Goal: Use online tool/utility: Utilize a website feature to perform a specific function

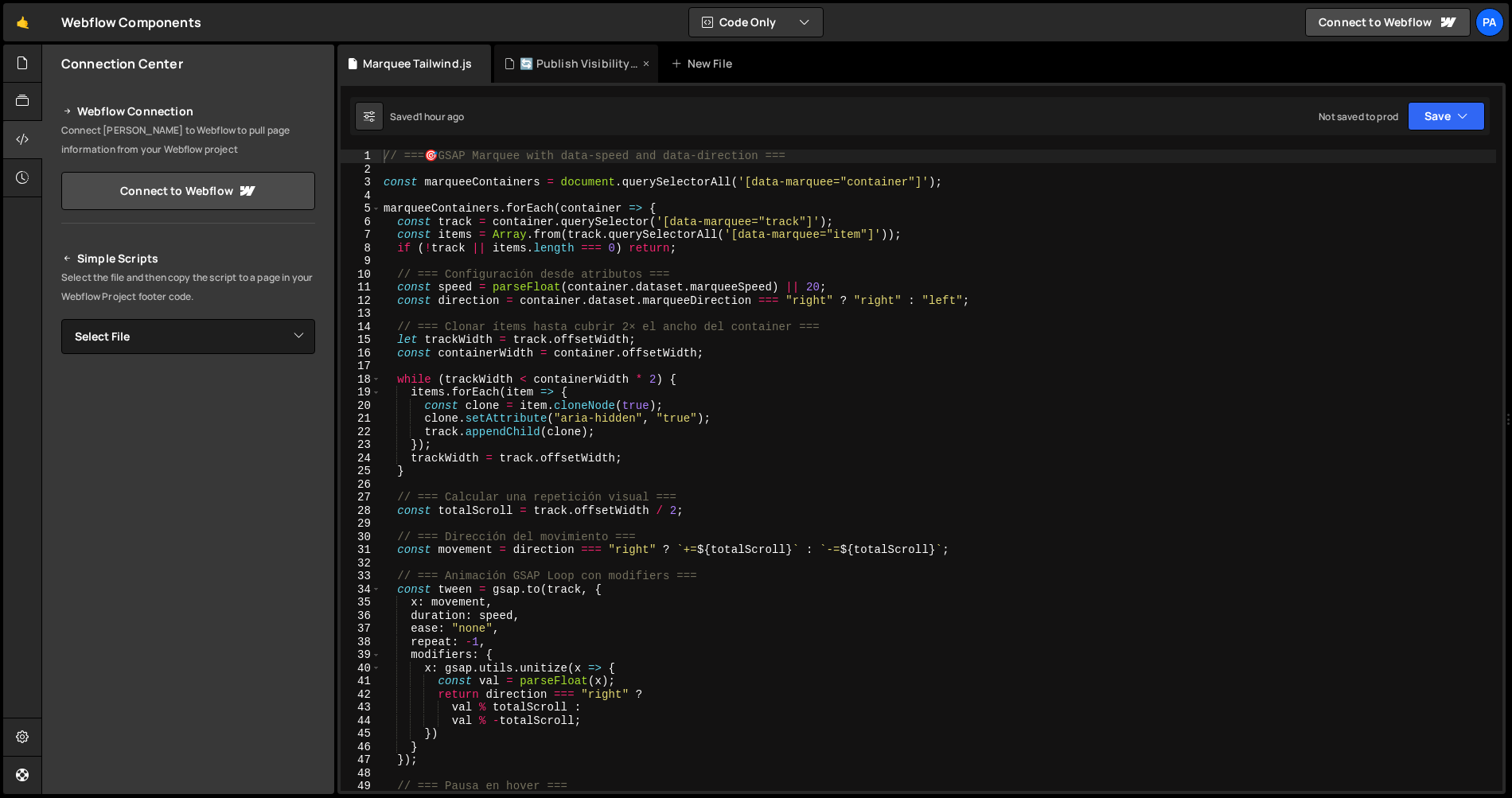
click at [536, 76] on div "🔄 Publish Visibility Toggle Script.js" at bounding box center [576, 64] width 164 height 38
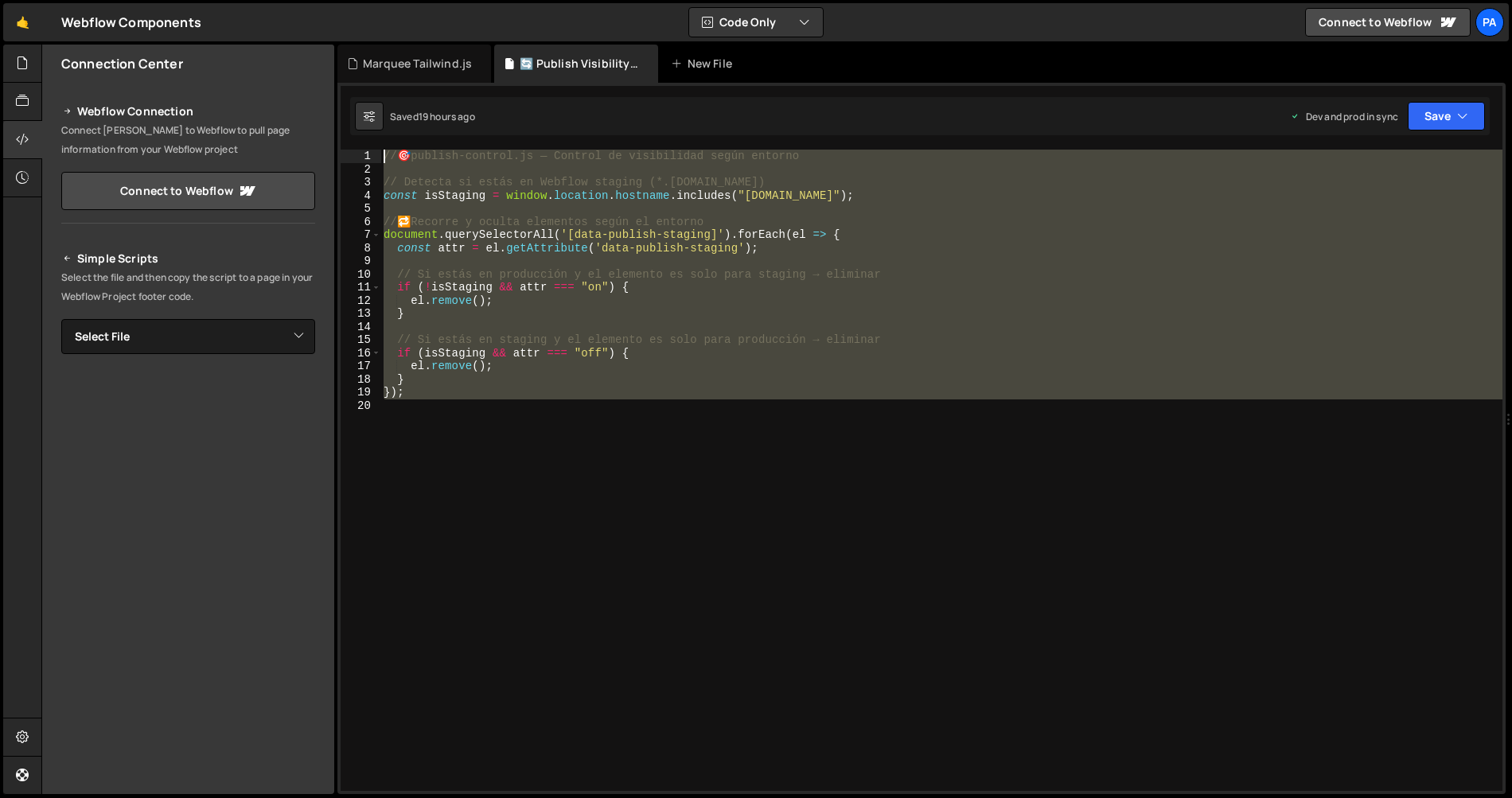
drag, startPoint x: 534, startPoint y: 469, endPoint x: 389, endPoint y: 146, distance: 354.1
click at [389, 146] on div "1 2 3 4 5 6 7 8 9 10 11 12 13 14 15 16 17 18 19 20 // 🎯 publish-control.js — Co…" at bounding box center [921, 438] width 1168 height 711
type textarea "// 🎯 publish-control.js — Control de visibilidad según entorno"
click at [300, 340] on select "Select File Marquee Tailwind.js Marquee w/ Scroll Direction.js Splide-multimage…" at bounding box center [188, 336] width 253 height 35
select select "45767"
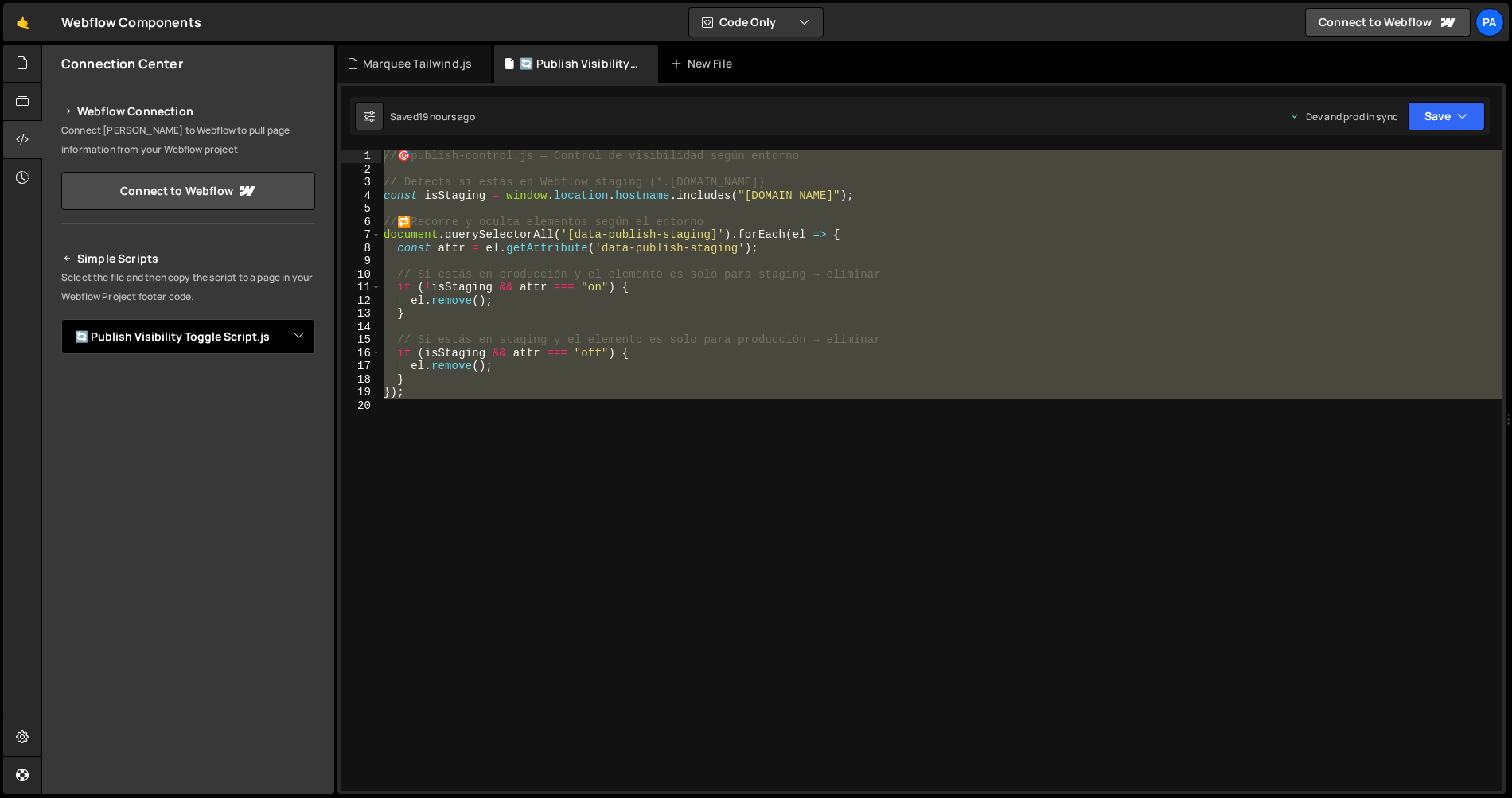
click at [61, 319] on select "Select File Marquee Tailwind.js Marquee w/ Scroll Direction.js Splide-multimage…" at bounding box center [188, 336] width 253 height 35
click at [302, 399] on button "Button group with nested dropdown" at bounding box center [303, 390] width 22 height 33
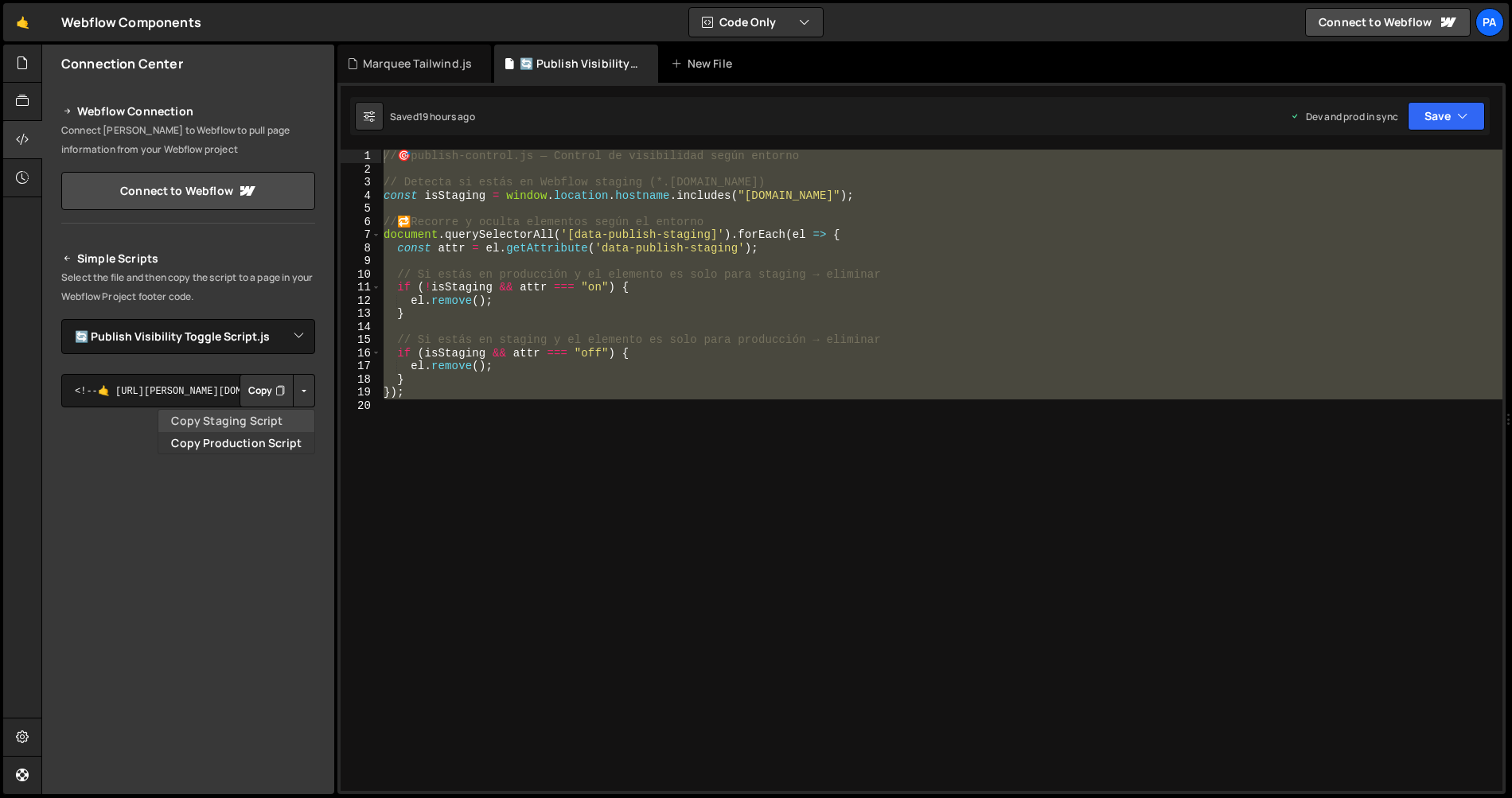
click at [282, 418] on link "Copy Staging Script" at bounding box center [236, 420] width 156 height 22
click at [12, 64] on div at bounding box center [22, 64] width 39 height 38
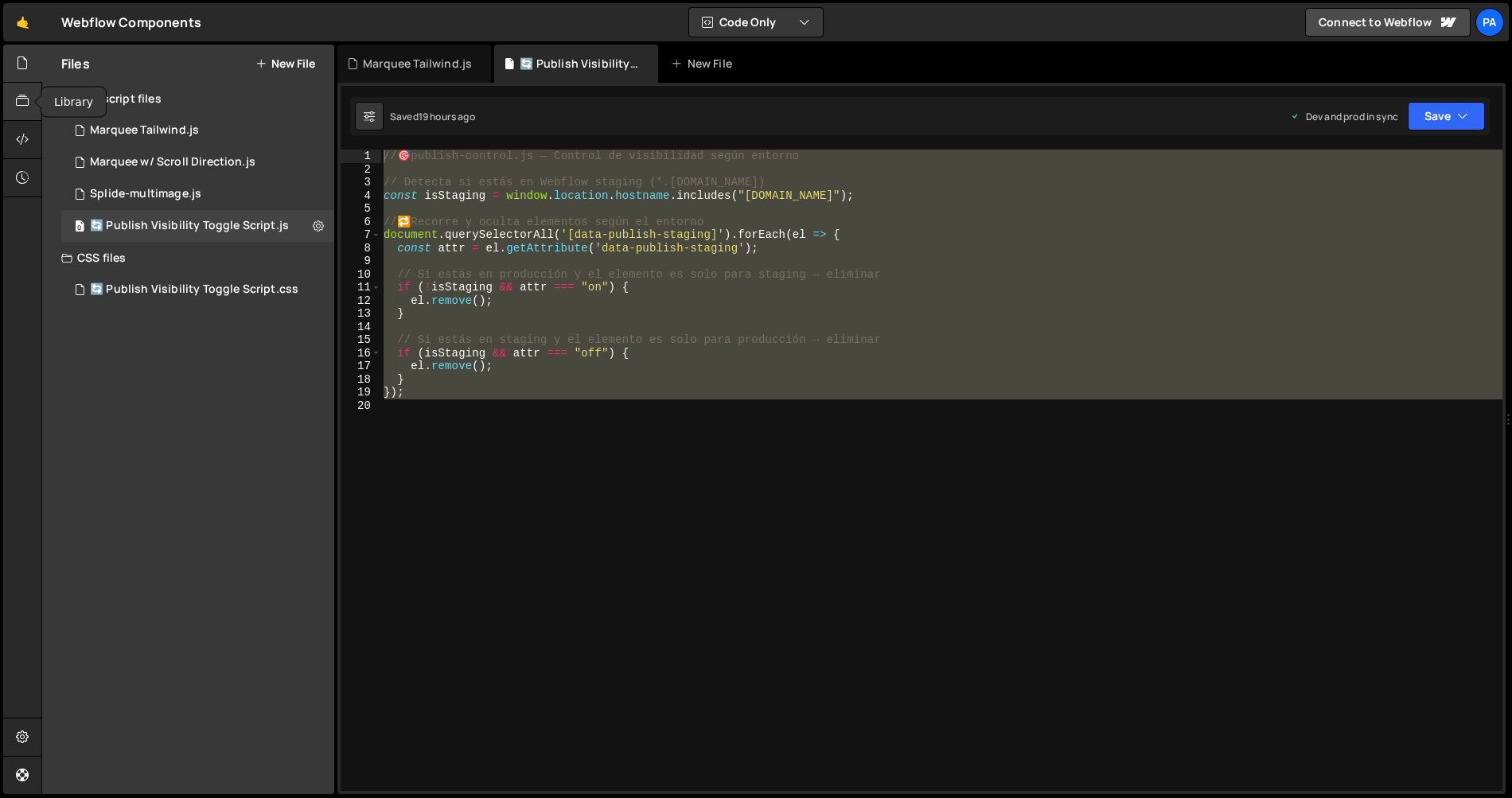
click at [18, 94] on icon at bounding box center [22, 101] width 12 height 17
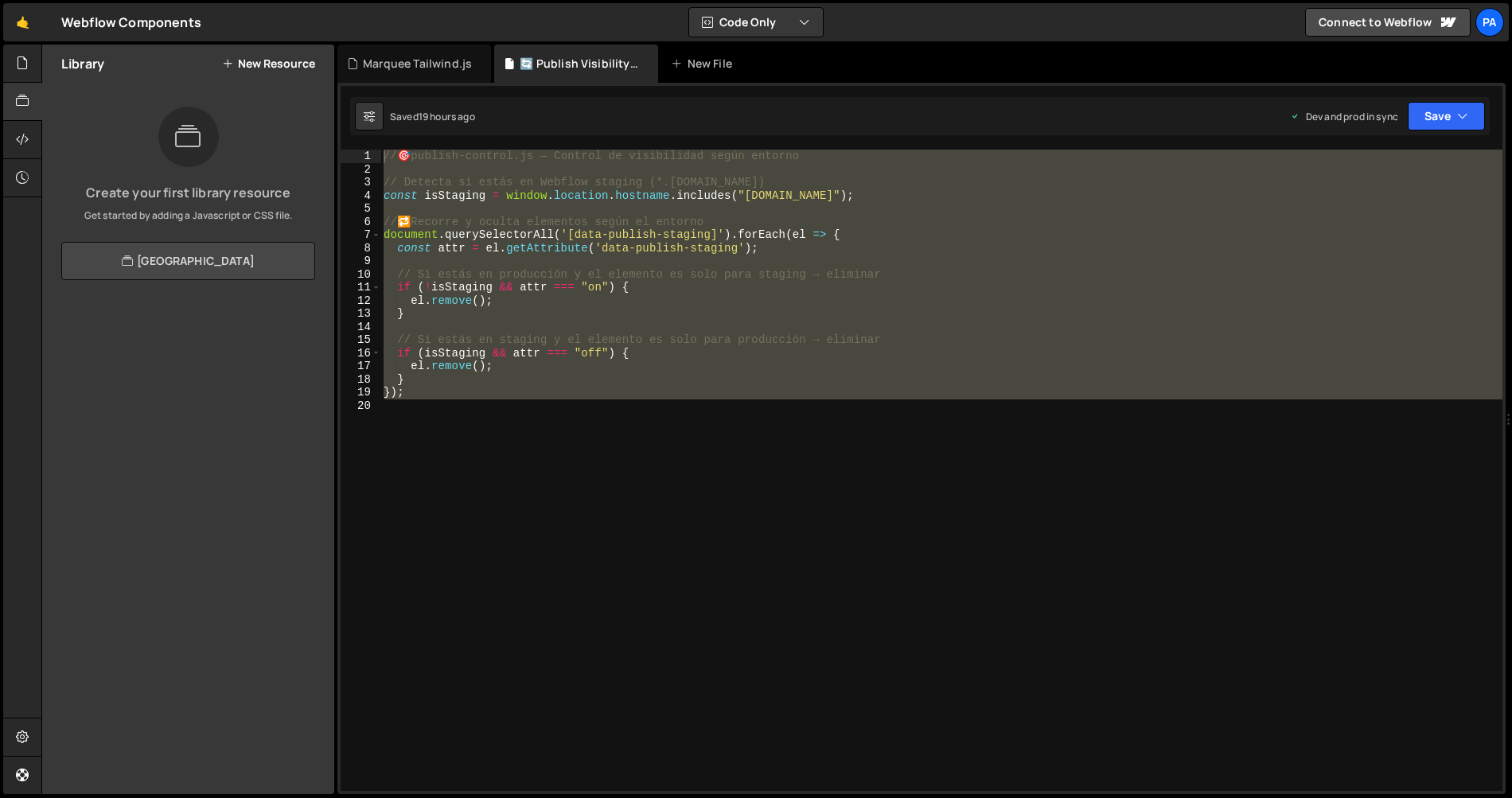
click at [157, 265] on link "[GEOGRAPHIC_DATA]" at bounding box center [188, 261] width 253 height 38
click at [660, 236] on div "// 🎯 publish-control.js — Control de visibilidad según entorno // Detecta si es…" at bounding box center [941, 469] width 1122 height 641
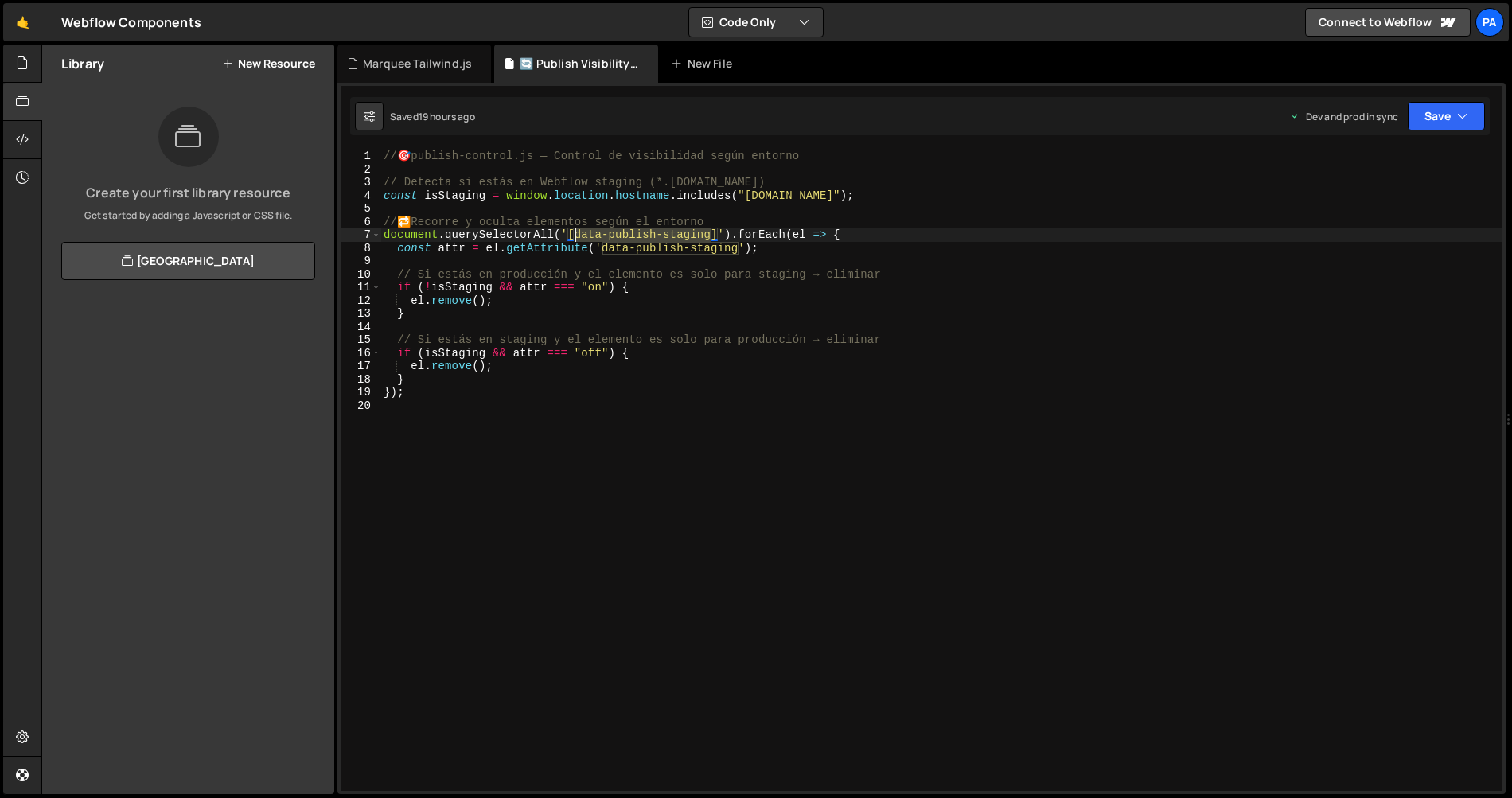
drag, startPoint x: 708, startPoint y: 235, endPoint x: 576, endPoint y: 238, distance: 132.0
click at [577, 238] on div "// 🎯 publish-control.js — Control de visibilidad según entorno // Detecta si es…" at bounding box center [941, 483] width 1122 height 668
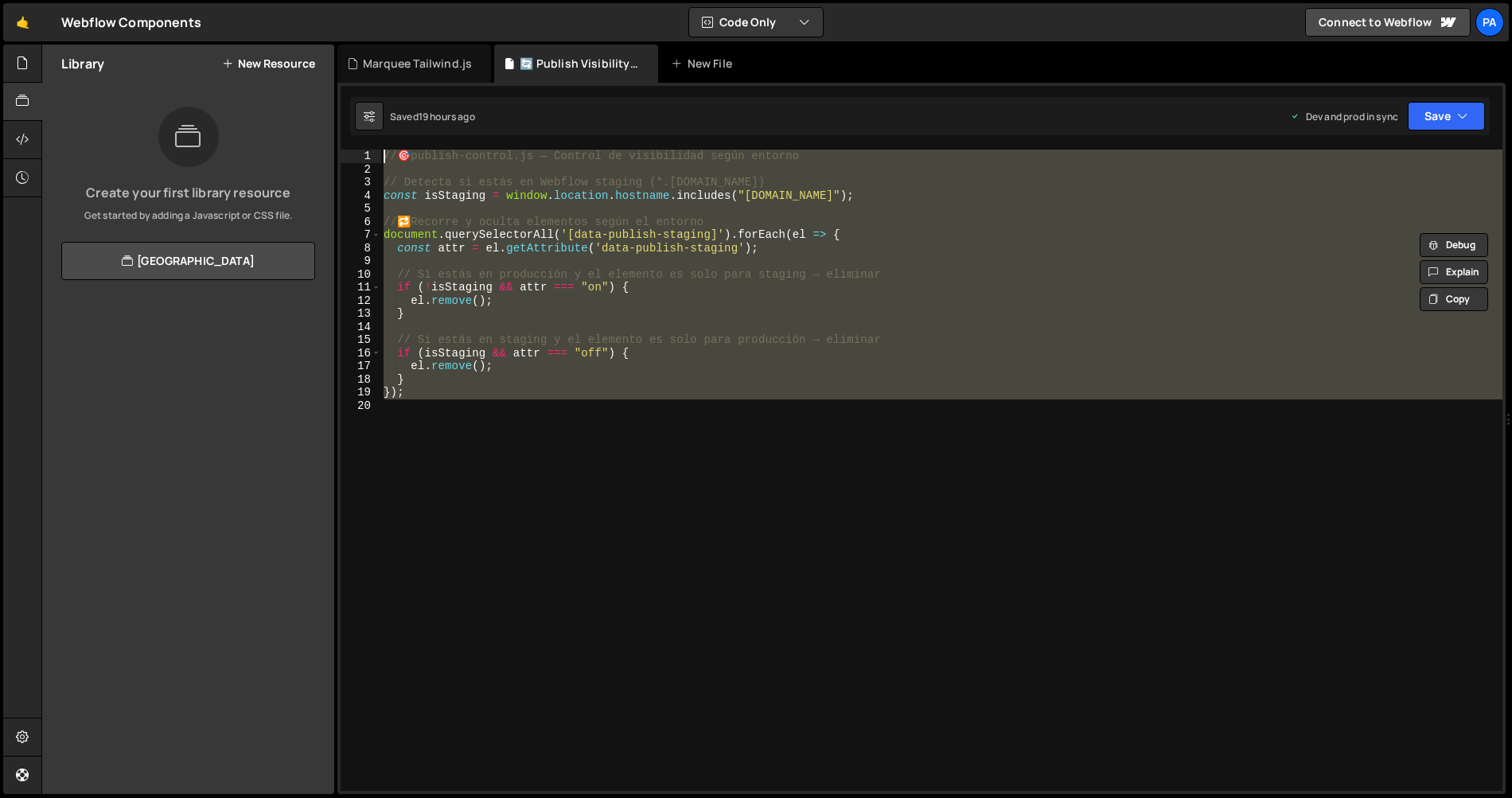
drag, startPoint x: 464, startPoint y: 464, endPoint x: 371, endPoint y: 134, distance: 342.9
click at [371, 134] on div "Debug Explain Copy Marquee Tailwind.js 🔄 Publish Visibility Toggle Script.js Ne…" at bounding box center [921, 420] width 1168 height 750
type textarea "// 🎯 publish-control.js — Control de visibilidad según entorno"
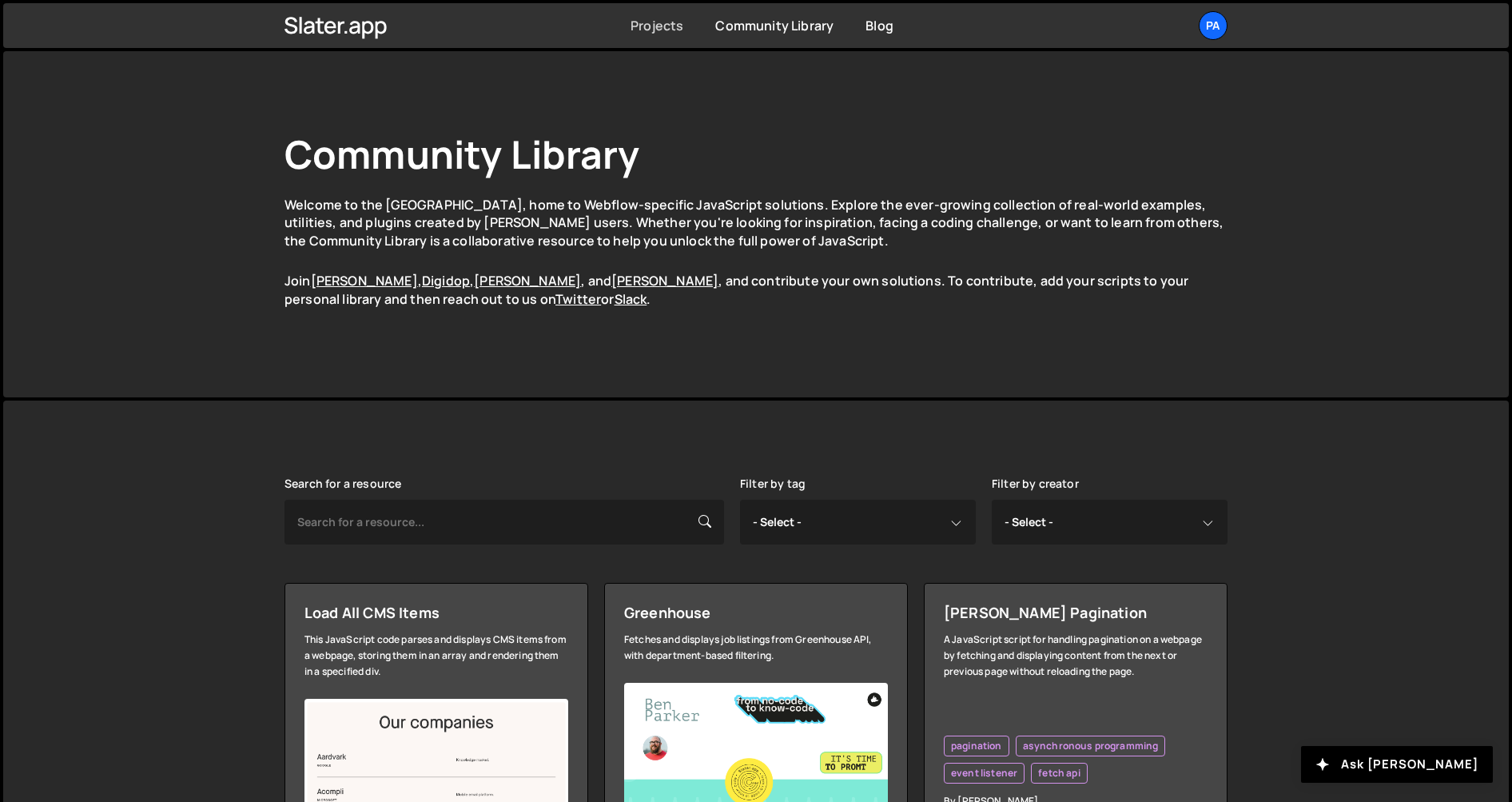
click at [671, 24] on link "Projects" at bounding box center [656, 26] width 53 height 17
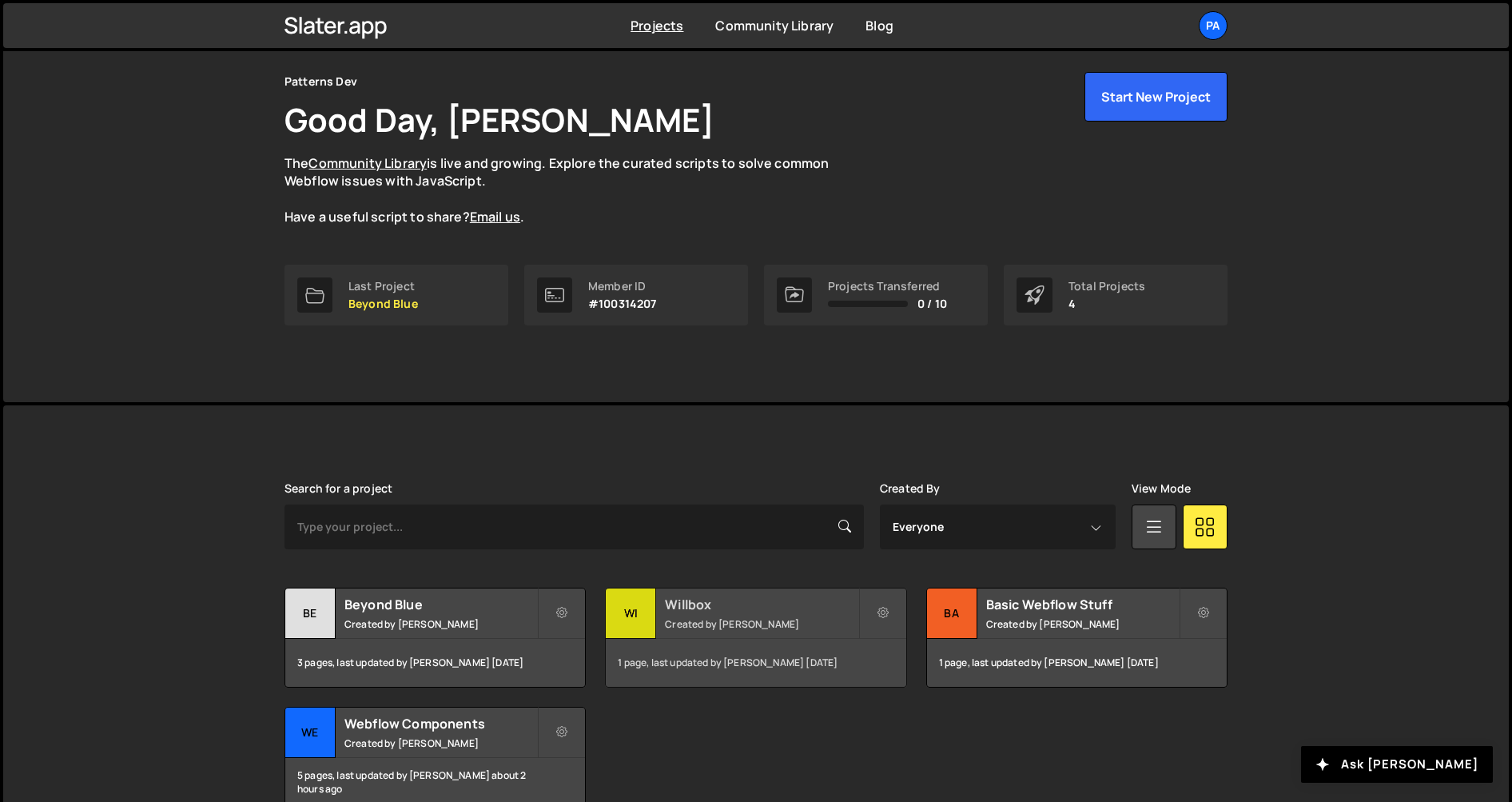
scroll to position [140, 0]
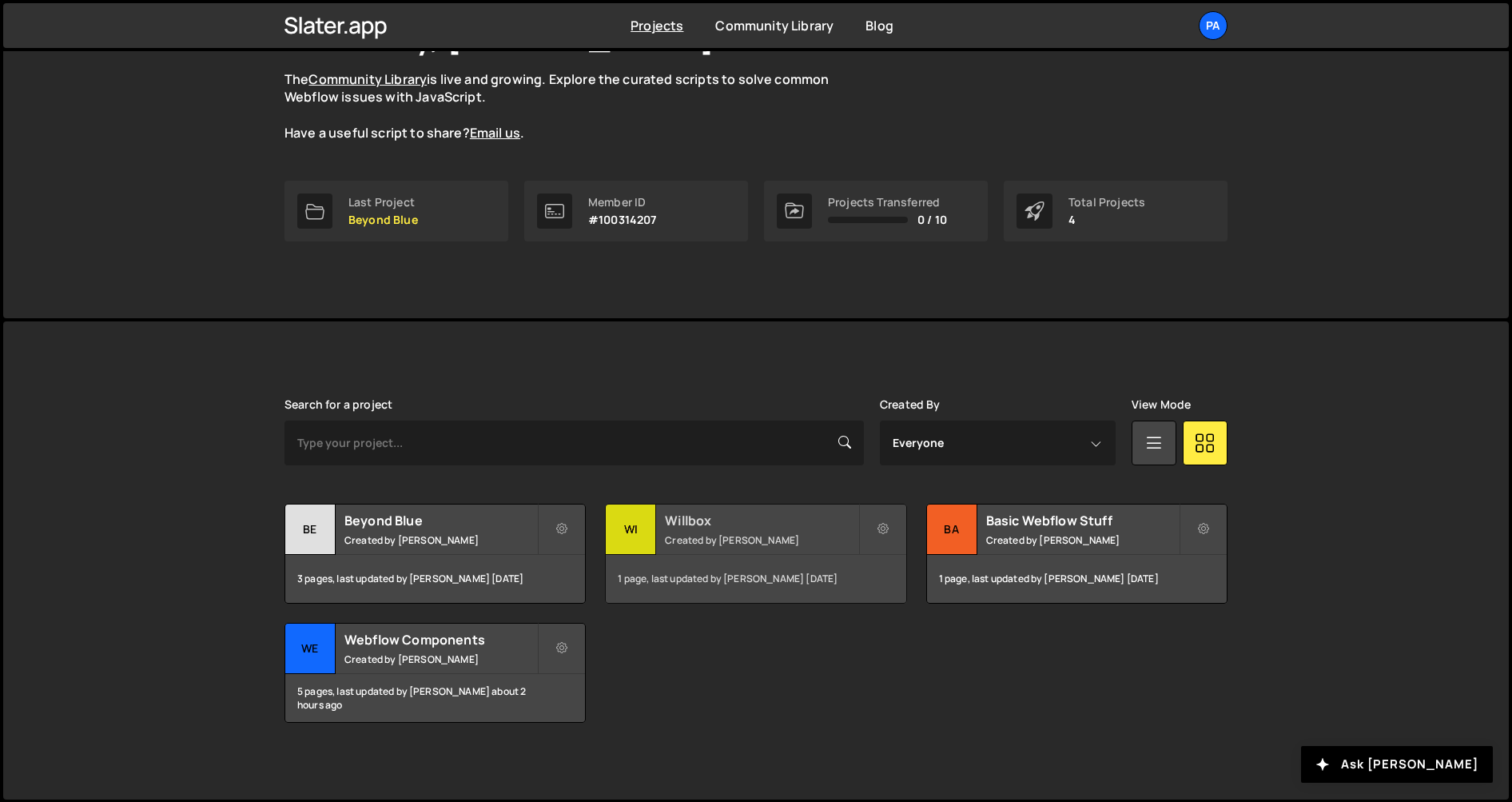
click at [740, 546] on div "Willbox Created by Pablo Gubelin" at bounding box center [755, 529] width 300 height 50
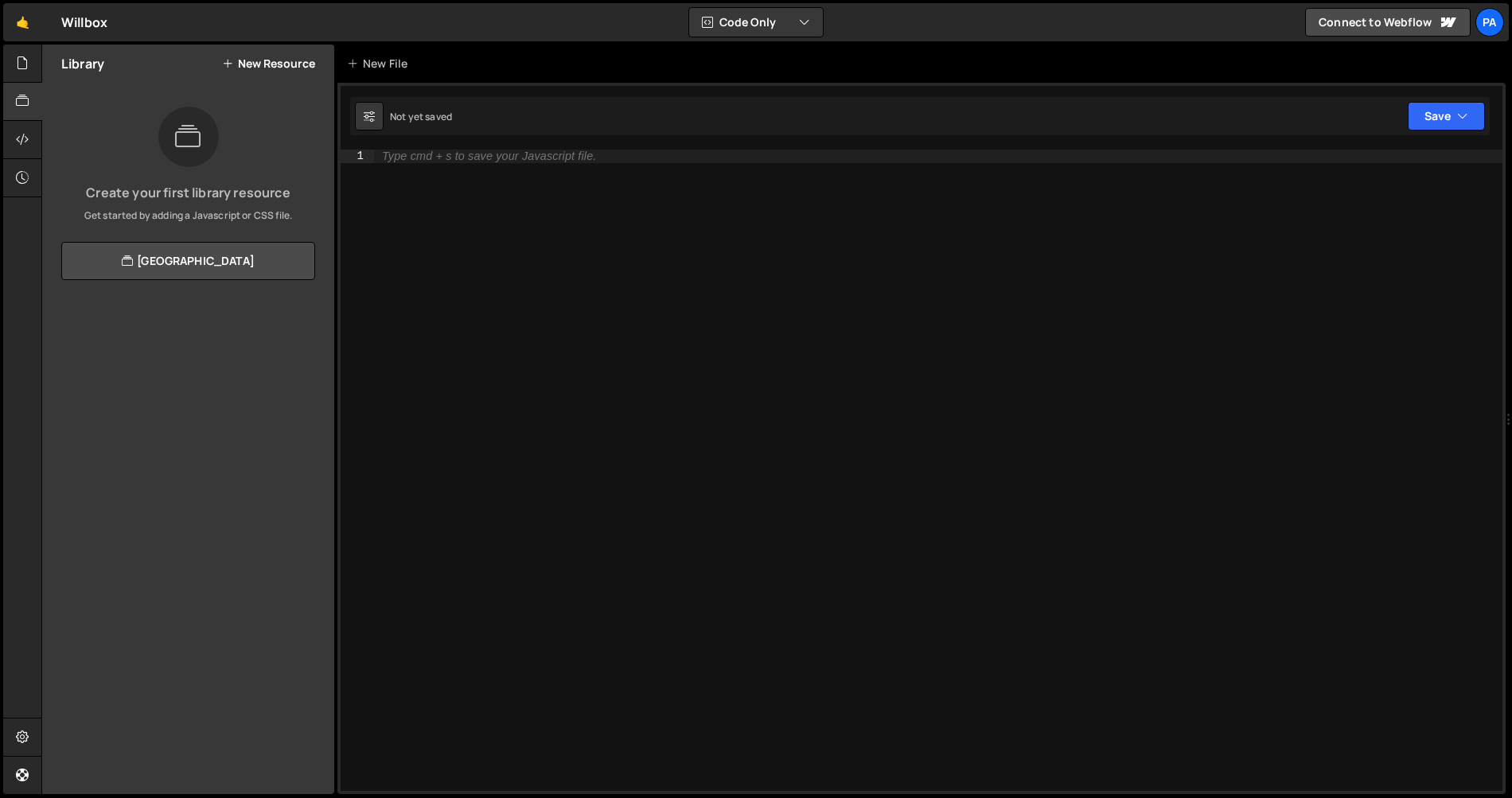
click at [567, 192] on div "Type cmd + s to save your Javascript file." at bounding box center [938, 483] width 1128 height 668
